Goal: Navigation & Orientation: Find specific page/section

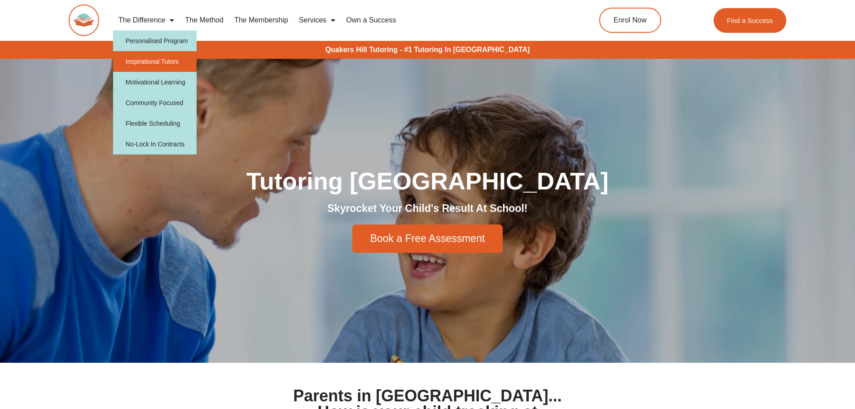
click at [157, 65] on link "Inspirational Tutors" at bounding box center [155, 61] width 84 height 21
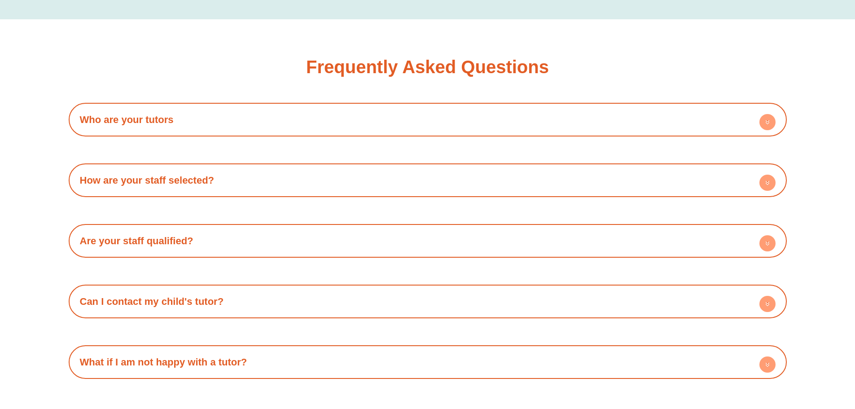
scroll to position [1658, 0]
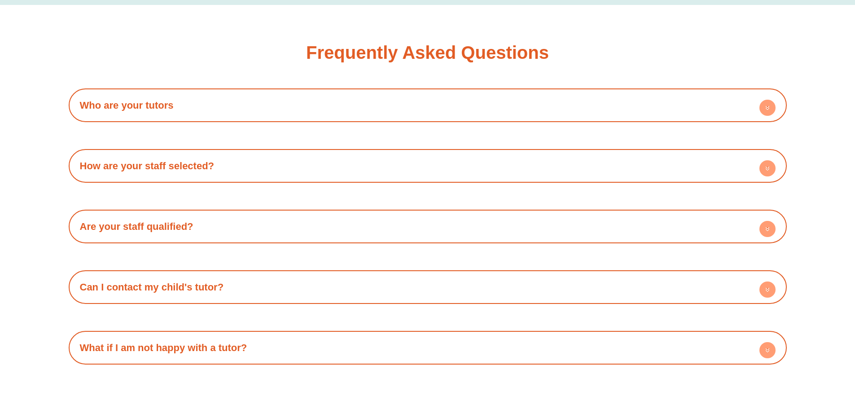
click at [185, 93] on h4 "Who are your tutors" at bounding box center [427, 105] width 709 height 25
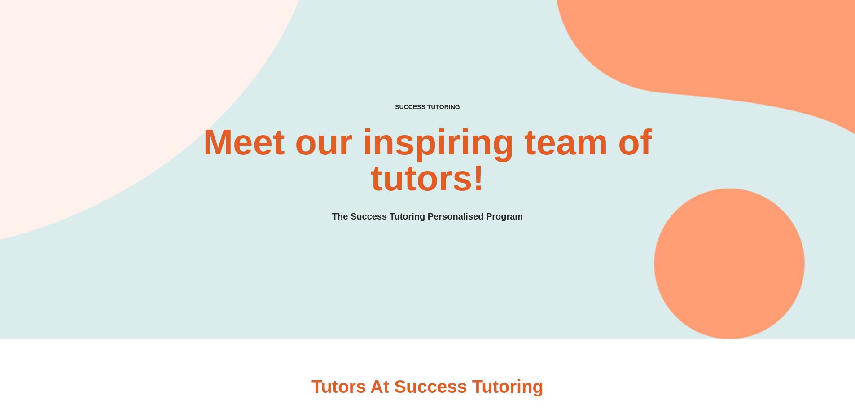
scroll to position [0, 0]
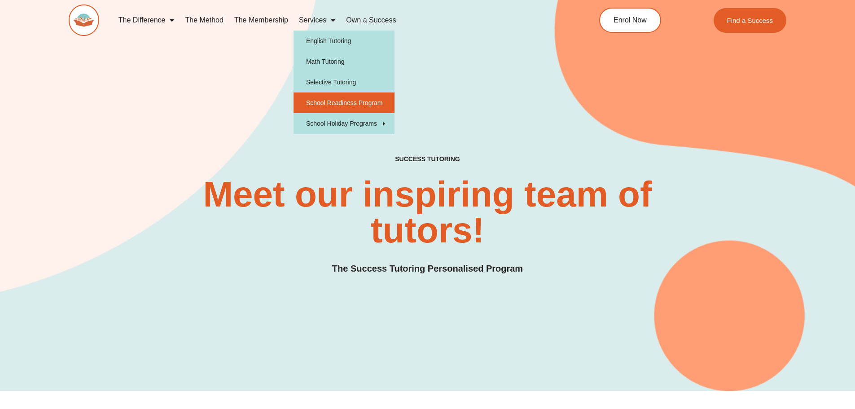
click at [325, 102] on link "School Readiness Program" at bounding box center [344, 102] width 101 height 21
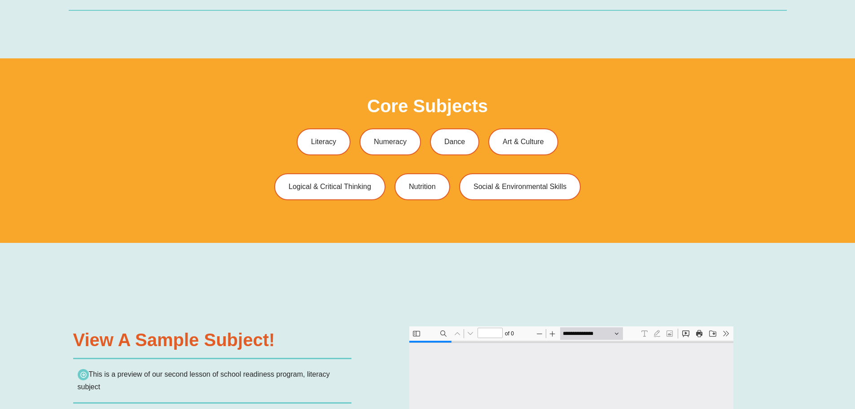
type input "*"
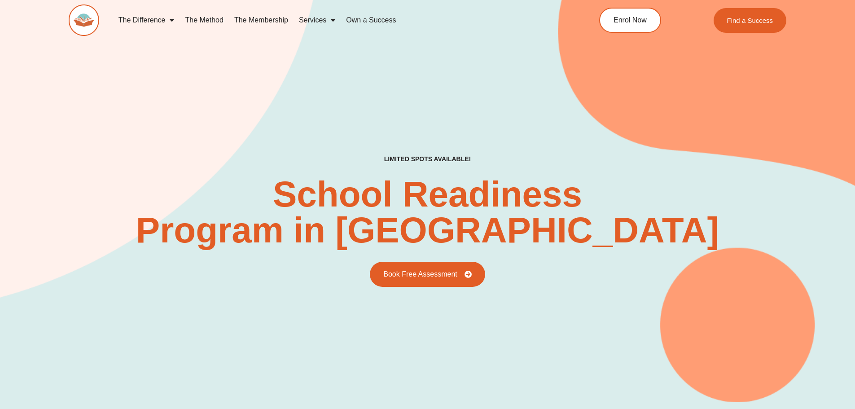
click at [213, 21] on link "The Method" at bounding box center [204, 20] width 49 height 21
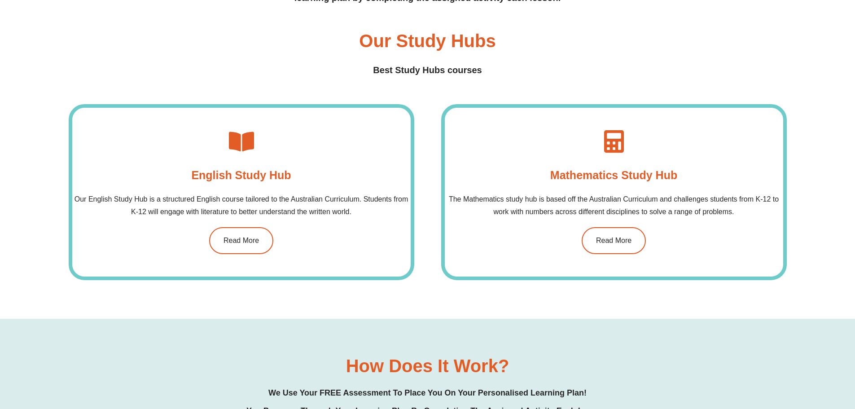
scroll to position [763, 0]
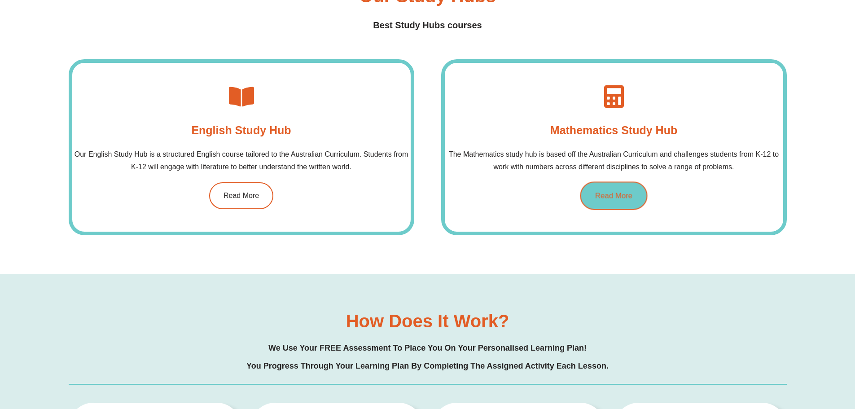
click at [626, 201] on link "Read More" at bounding box center [613, 196] width 67 height 28
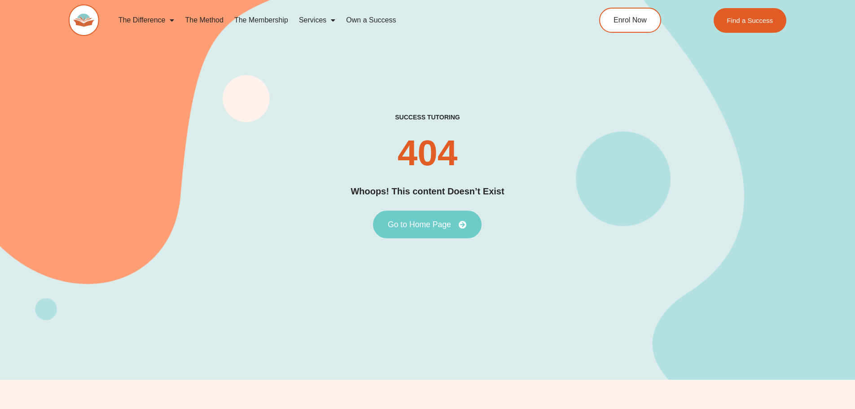
click at [444, 225] on span "Go to Home Page" at bounding box center [419, 224] width 63 height 8
